Goal: Transaction & Acquisition: Purchase product/service

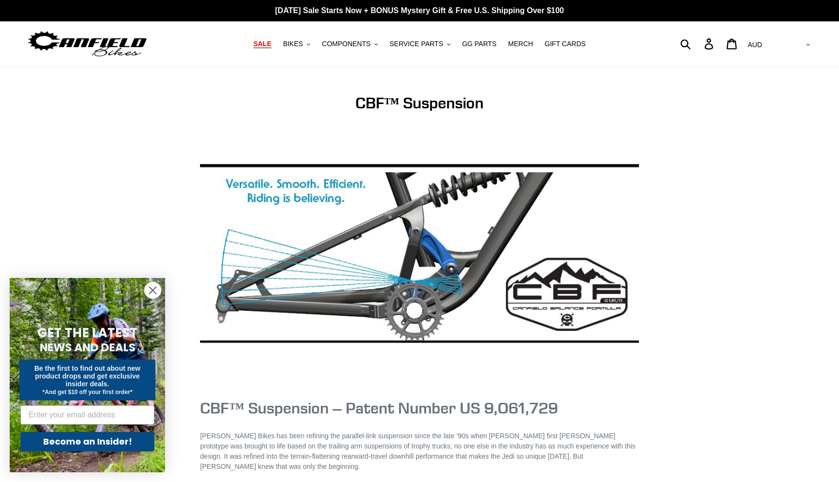
click at [269, 44] on span "SALE" at bounding box center [263, 44] width 18 height 8
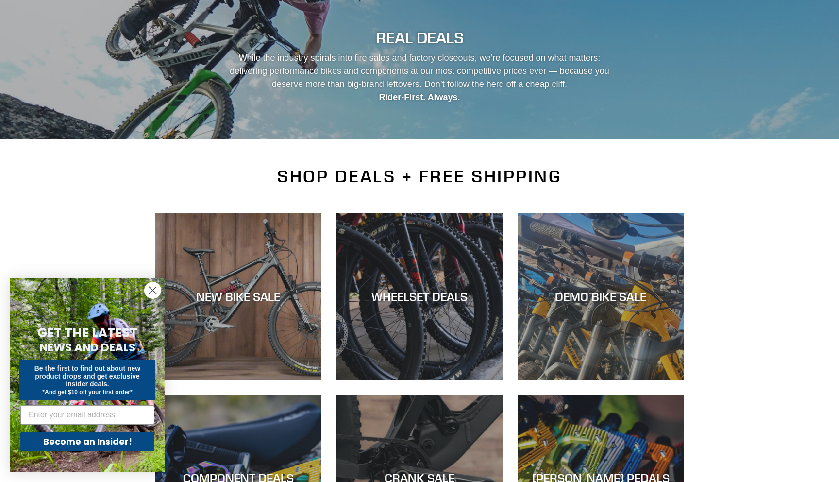
scroll to position [86, 0]
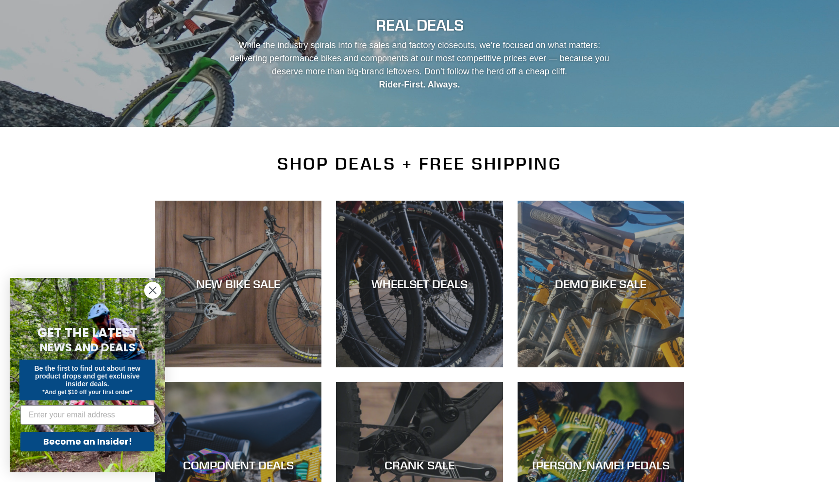
click at [156, 289] on circle "Close dialog" at bounding box center [153, 290] width 16 height 16
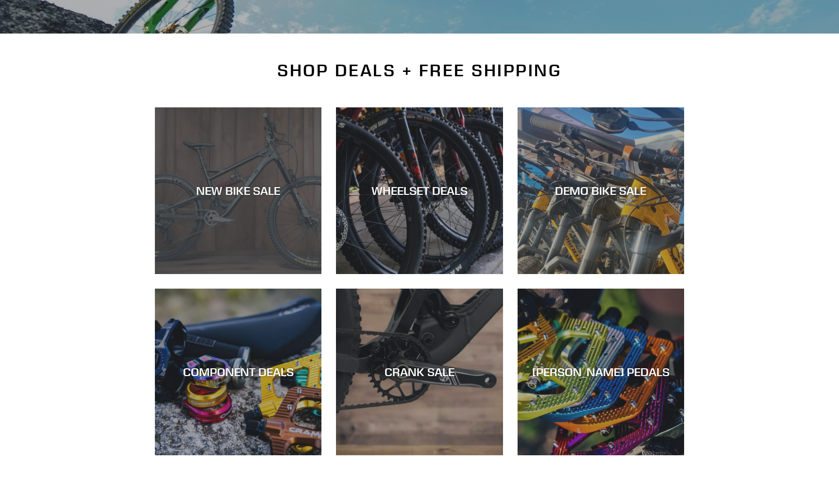
scroll to position [237, 0]
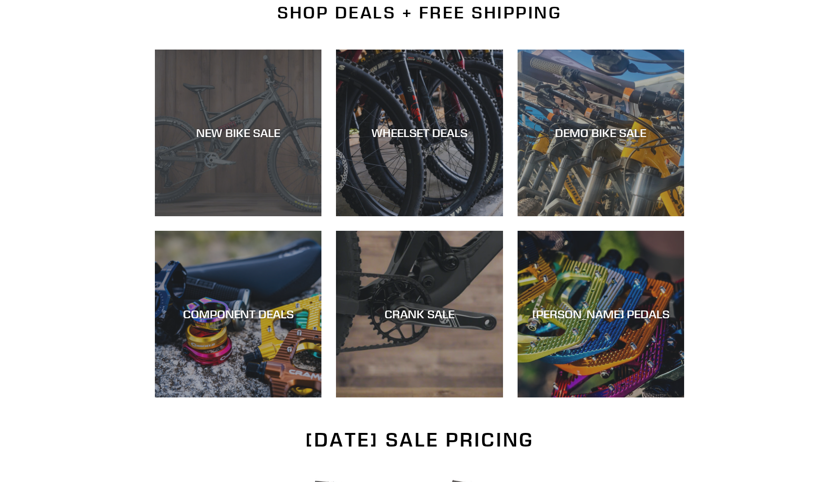
click at [273, 126] on div "NEW BIKE SALE" at bounding box center [238, 133] width 167 height 14
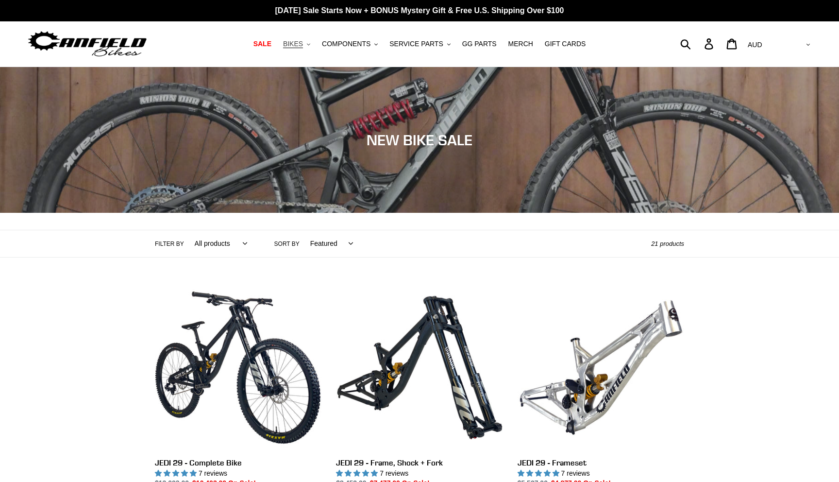
click at [314, 45] on button "BIKES .cls-1{fill:#231f20}" at bounding box center [296, 43] width 37 height 13
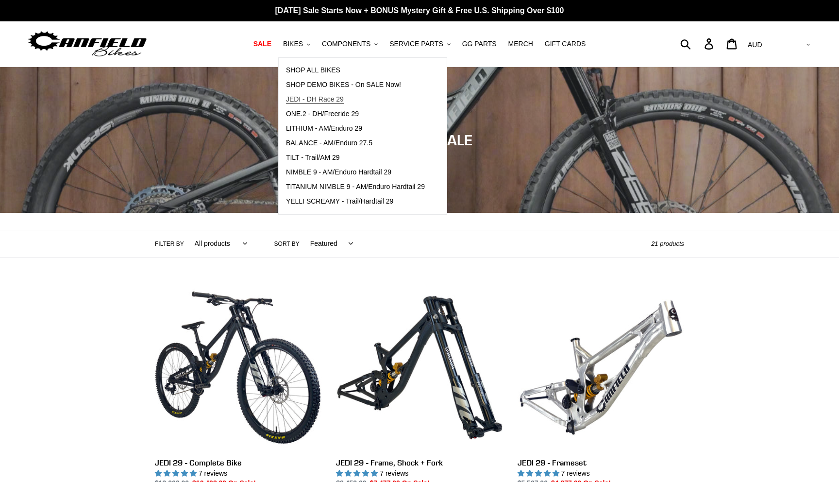
click at [306, 97] on span "JEDI - DH Race 29" at bounding box center [315, 99] width 58 height 8
